Goal: Information Seeking & Learning: Learn about a topic

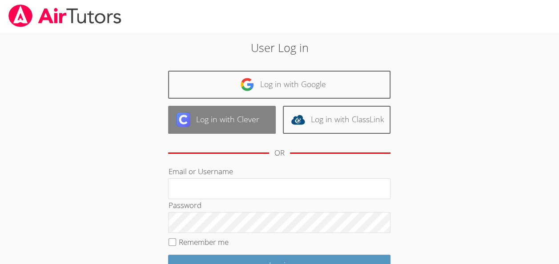
click at [225, 110] on link "Log in with Clever" at bounding box center [222, 120] width 108 height 28
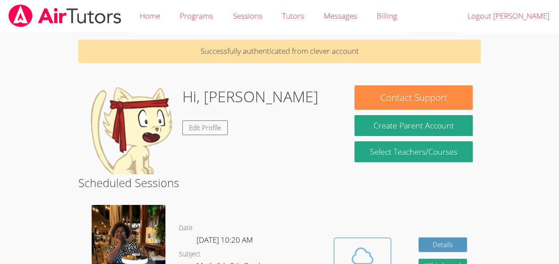
click at [352, 244] on icon at bounding box center [362, 256] width 25 height 25
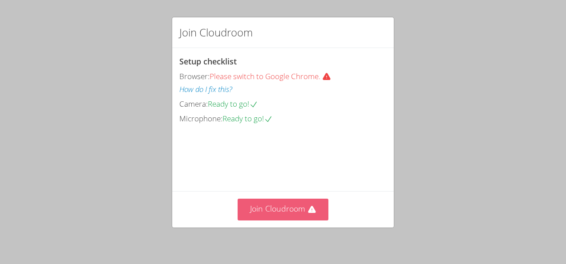
click at [294, 206] on button "Join Cloudroom" at bounding box center [283, 210] width 91 height 22
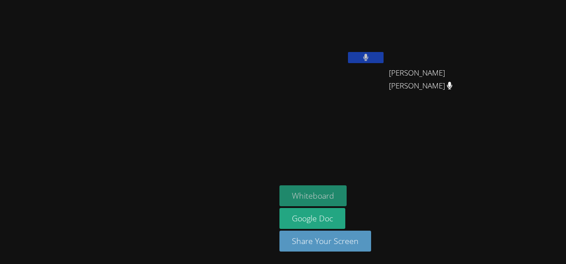
click at [347, 197] on button "Whiteboard" at bounding box center [312, 196] width 67 height 21
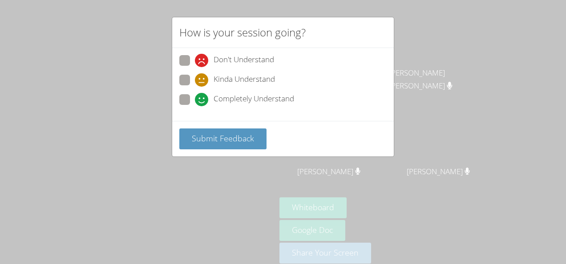
click at [253, 98] on span "Completely Understand" at bounding box center [254, 99] width 81 height 13
click at [202, 98] on input "Completely Understand" at bounding box center [199, 98] width 8 height 8
radio input "true"
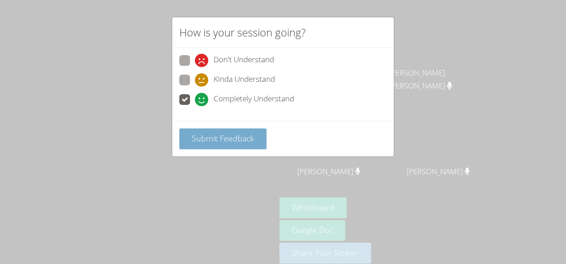
click at [234, 140] on span "Submit Feedback" at bounding box center [223, 138] width 62 height 11
